Goal: Find specific page/section: Find specific page/section

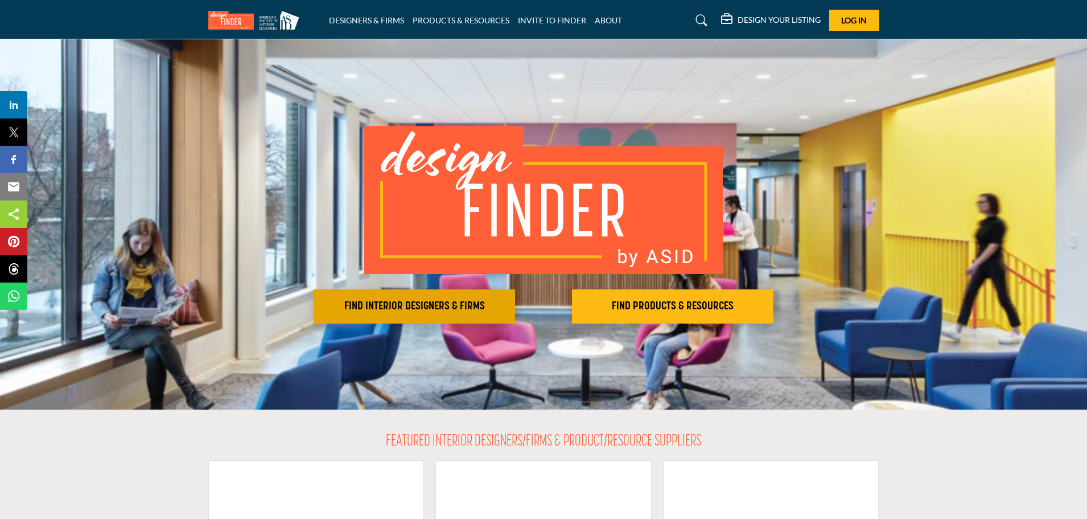
click at [361, 306] on h2 "FIND INTERIOR DESIGNERS & FIRMS" at bounding box center [414, 306] width 195 height 14
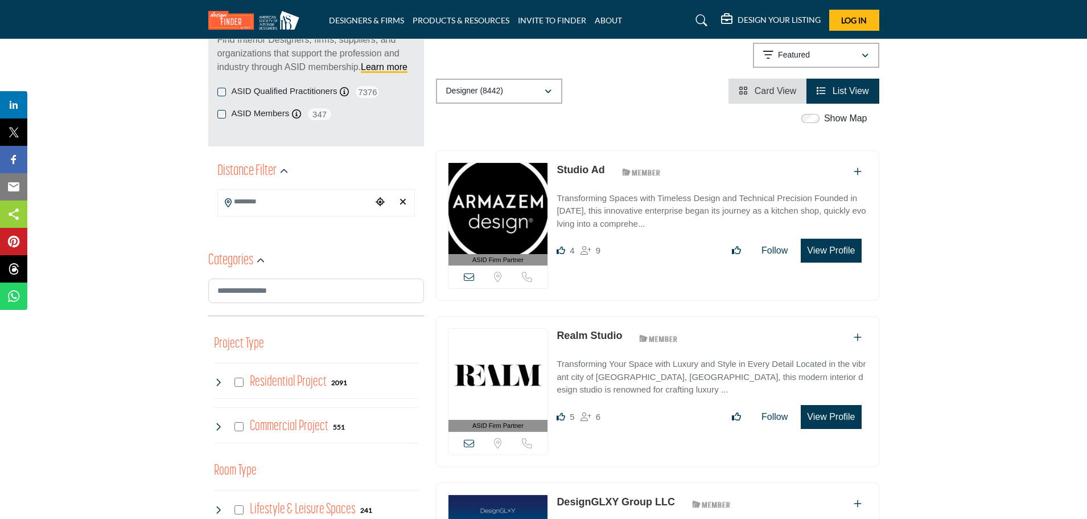
scroll to position [171, 0]
click at [227, 203] on icon at bounding box center [228, 202] width 7 height 9
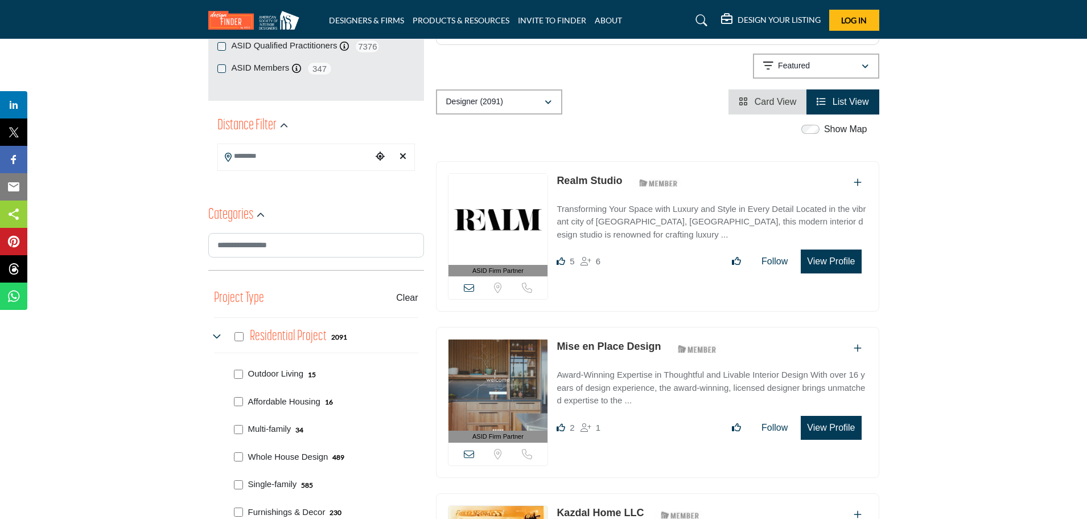
scroll to position [285, 0]
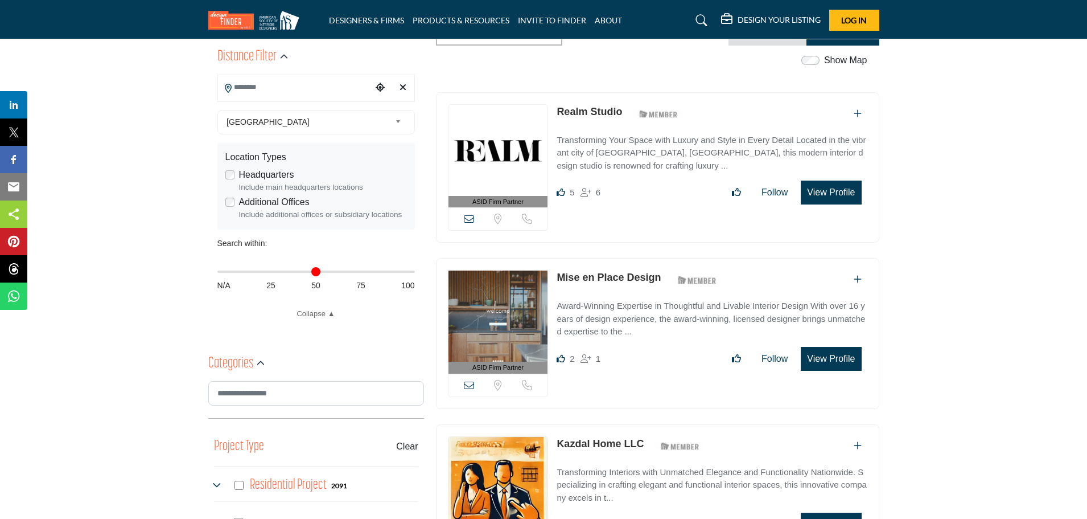
click at [240, 90] on input "Search Location" at bounding box center [295, 87] width 154 height 22
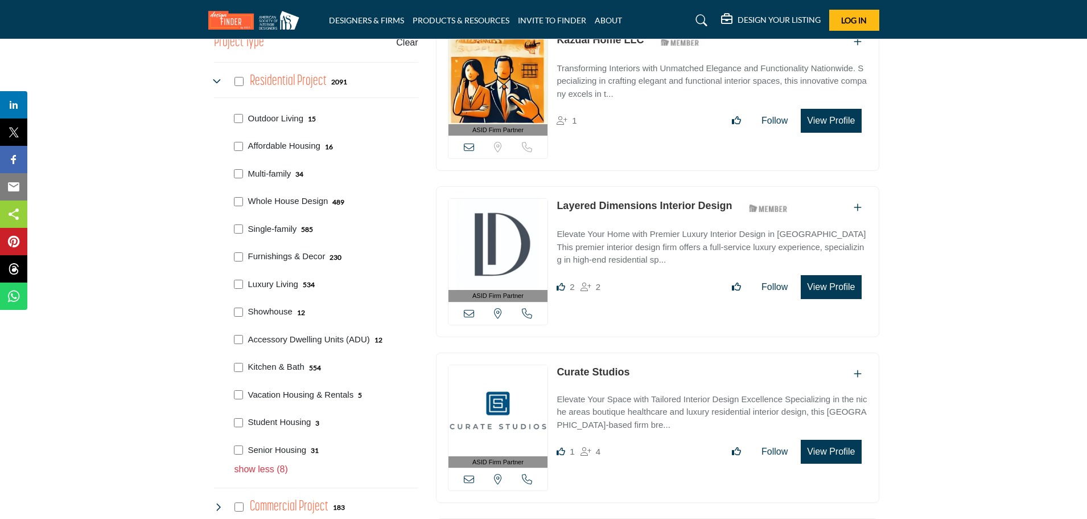
scroll to position [512, 0]
